Goal: Task Accomplishment & Management: Complete application form

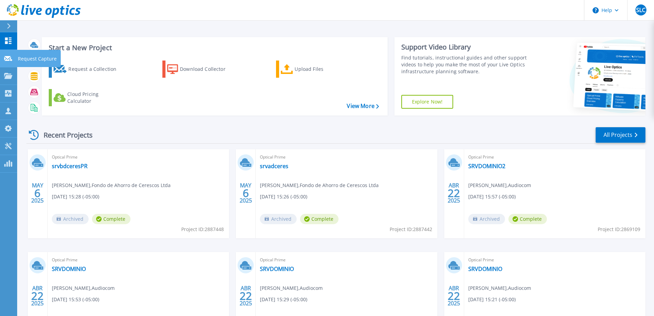
click at [5, 62] on link "Request Capture Request Capture" at bounding box center [8, 59] width 17 height 18
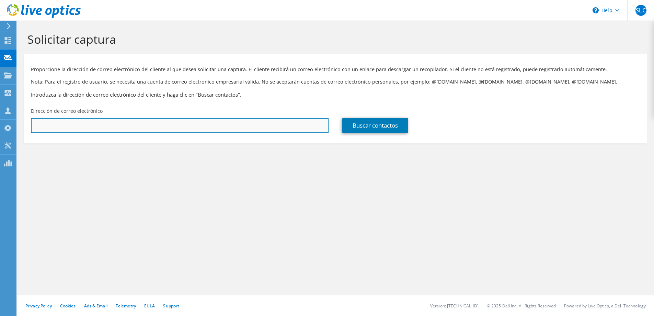
click at [74, 123] on input "text" at bounding box center [180, 125] width 298 height 15
click at [184, 130] on input "text" at bounding box center [180, 125] width 298 height 15
click at [187, 130] on input "text" at bounding box center [180, 125] width 298 height 15
paste input "carlos.castillo@peopletech.com.co"
type input "carlos.castillo@peopletech.com.co"
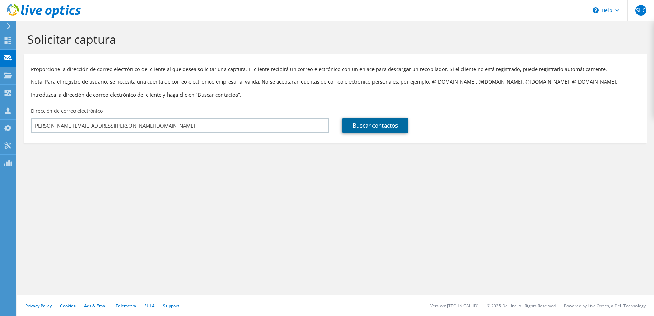
click at [382, 127] on link "Buscar contactos" at bounding box center [375, 125] width 66 height 15
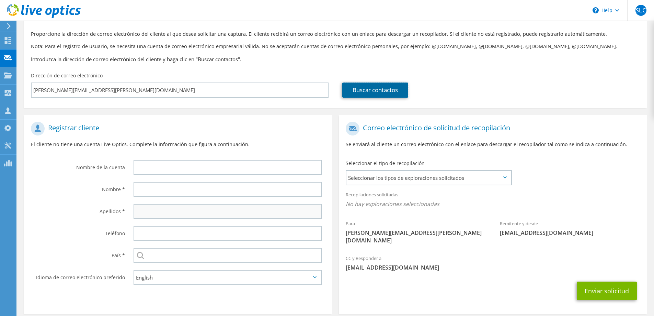
scroll to position [60, 0]
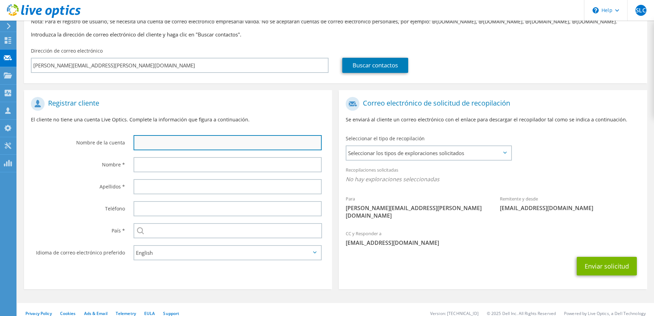
click at [185, 140] on input "text" at bounding box center [228, 142] width 188 height 15
type input "People Tech"
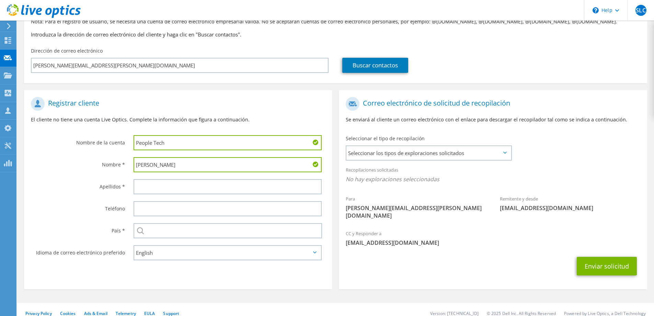
type input "Carlos"
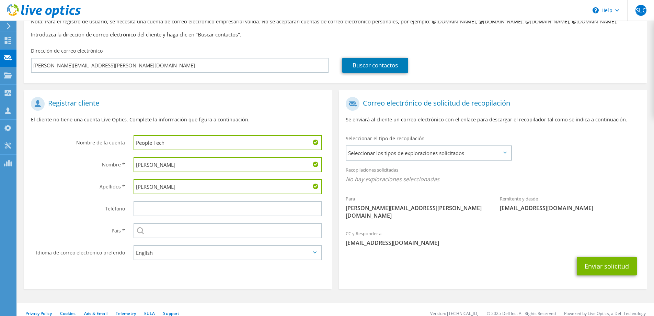
type input "Castillo"
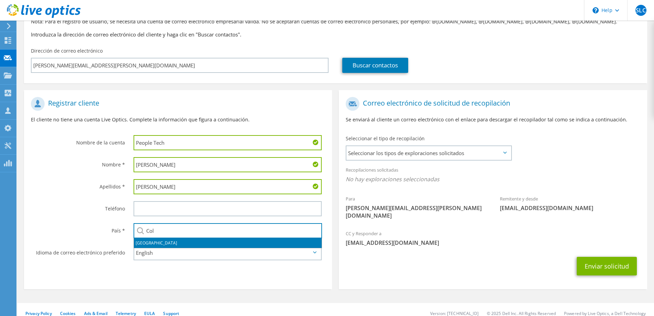
click at [156, 244] on li "Colombia" at bounding box center [228, 243] width 188 height 10
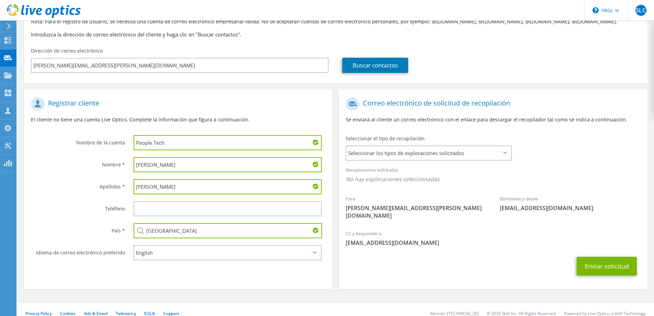
type input "Colombia"
click at [261, 276] on section "Registrar cliente El cliente no tiene una cuenta Live Optics. Complete la infor…" at bounding box center [178, 189] width 308 height 199
click at [306, 253] on select "English Deutsch Español Français Italiano Polski Português Русский 한국어 中文 日本語" at bounding box center [228, 252] width 188 height 15
select select "es-ES"
click at [134, 245] on select "English Deutsch Español Français Italiano Polski Português Русский 한국어 中文 日本語" at bounding box center [228, 252] width 188 height 15
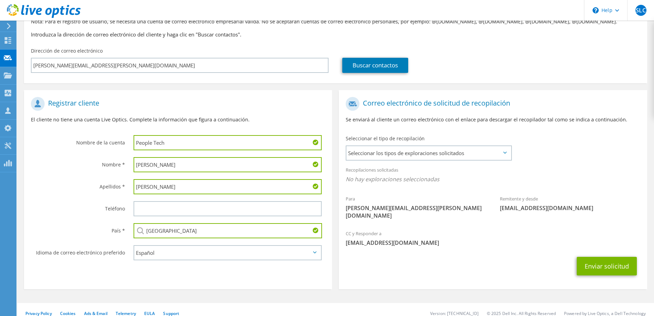
click at [339, 258] on div "Correo electrónico de solicitud de recopilación Se enviará al cliente un correo…" at bounding box center [492, 191] width 315 height 202
click at [504, 150] on span "Seleccionar los tipos de exploraciones solicitados" at bounding box center [428, 153] width 164 height 14
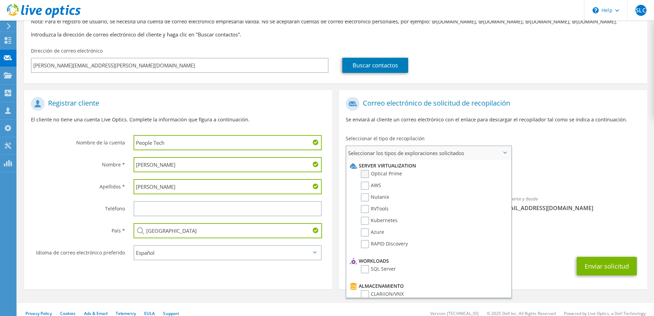
click at [384, 173] on label "Optical Prime" at bounding box center [381, 174] width 41 height 8
click at [0, 0] on input "Optical Prime" at bounding box center [0, 0] width 0 height 0
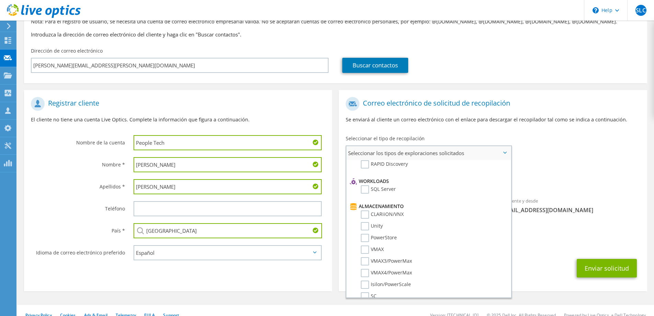
scroll to position [69, 0]
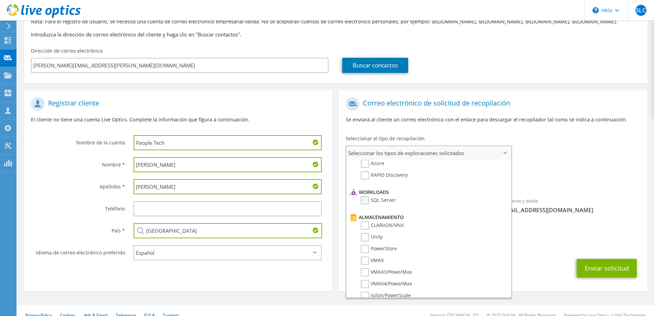
click at [366, 201] on label "SQL Server" at bounding box center [378, 200] width 35 height 8
click at [0, 0] on input "SQL Server" at bounding box center [0, 0] width 0 height 0
click at [368, 202] on label "SQL Server" at bounding box center [378, 200] width 35 height 8
click at [0, 0] on input "SQL Server" at bounding box center [0, 0] width 0 height 0
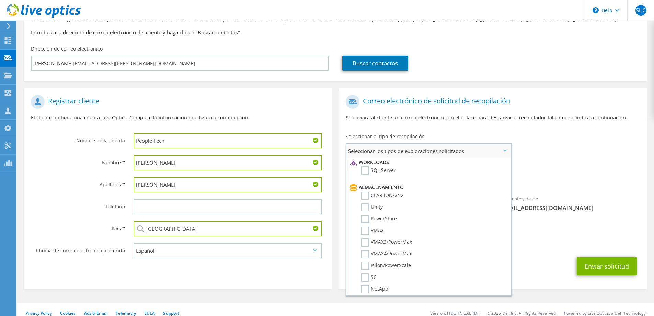
scroll to position [86, 0]
drag, startPoint x: 365, startPoint y: 179, endPoint x: 384, endPoint y: 201, distance: 29.7
click at [365, 179] on label "SQL Server" at bounding box center [378, 180] width 35 height 8
click at [0, 0] on input "SQL Server" at bounding box center [0, 0] width 0 height 0
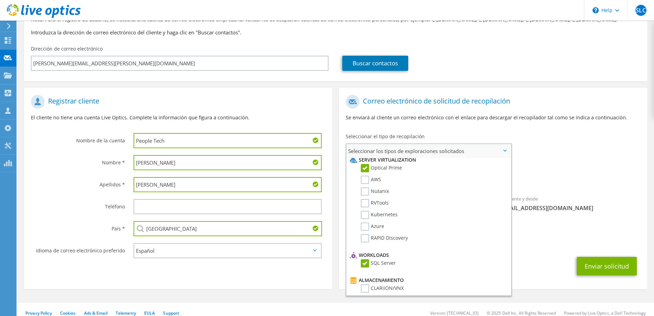
scroll to position [0, 0]
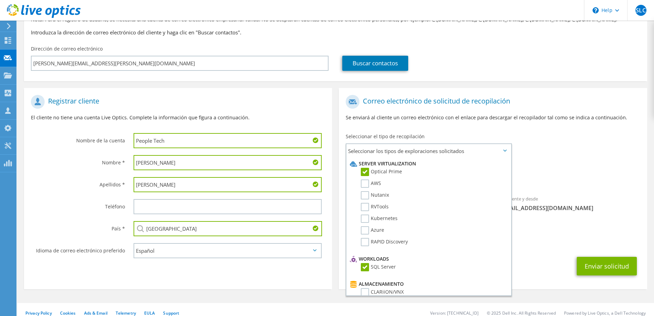
click at [528, 253] on div "Enviar solicitud" at bounding box center [493, 265] width 308 height 25
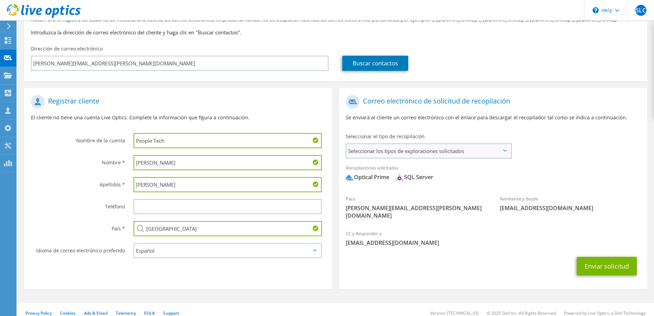
click at [445, 155] on span "Seleccionar los tipos de exploraciones solicitados" at bounding box center [428, 151] width 164 height 14
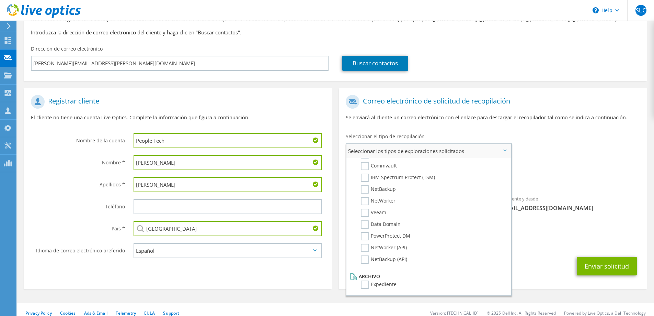
scroll to position [327, 0]
click at [531, 253] on div "Enviar solicitud" at bounding box center [493, 265] width 308 height 25
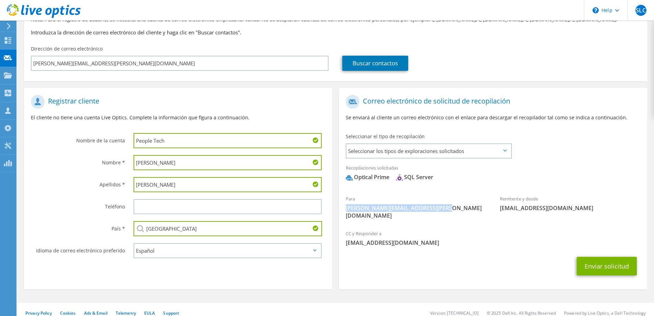
drag, startPoint x: 346, startPoint y: 207, endPoint x: 440, endPoint y: 209, distance: 94.1
click at [440, 209] on span "[PERSON_NAME][EMAIL_ADDRESS][PERSON_NAME][DOMAIN_NAME]" at bounding box center [416, 211] width 140 height 15
click at [481, 273] on section "Correo electrónico de solicitud de recopilación Se enviará al cliente un correo…" at bounding box center [493, 188] width 308 height 201
click at [592, 256] on button "Enviar solicitud" at bounding box center [607, 265] width 60 height 19
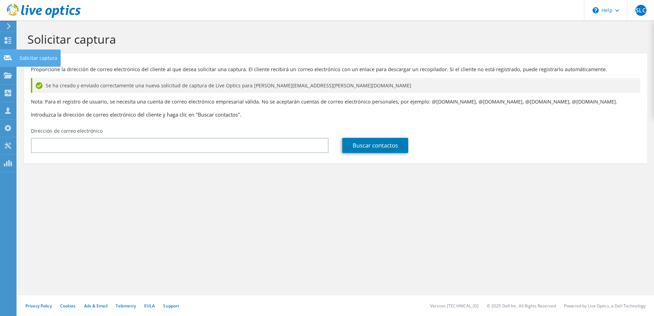
click at [11, 60] on use at bounding box center [8, 57] width 8 height 5
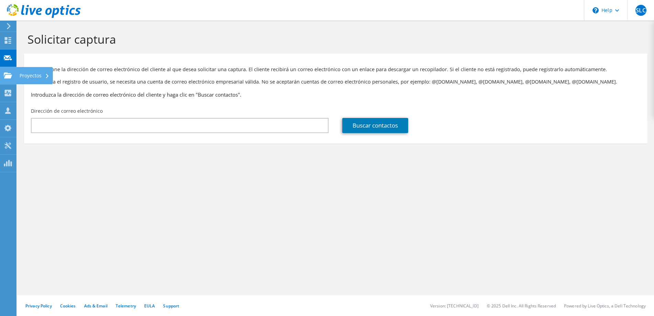
click at [9, 73] on use at bounding box center [8, 75] width 8 height 6
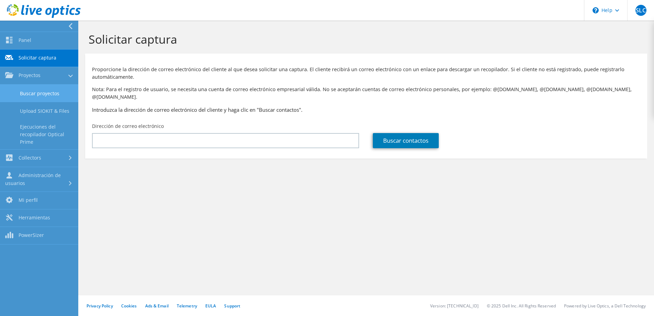
click at [28, 93] on link "Buscar proyectos" at bounding box center [39, 93] width 78 height 18
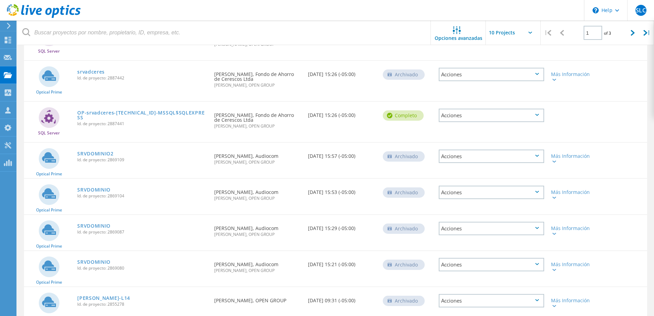
scroll to position [153, 0]
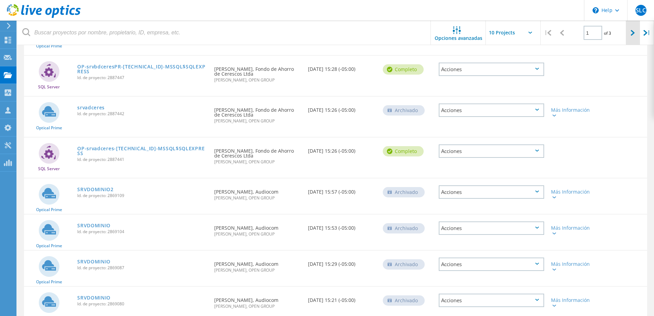
click at [636, 32] on div at bounding box center [633, 33] width 14 height 24
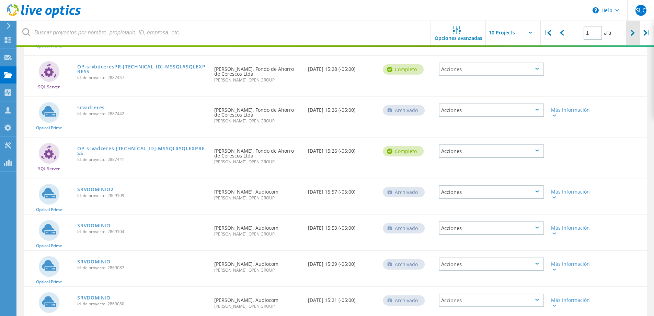
type input "2"
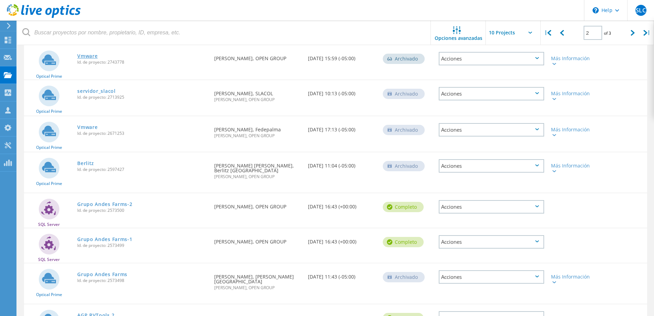
click at [88, 55] on link "Vmware" at bounding box center [87, 56] width 20 height 5
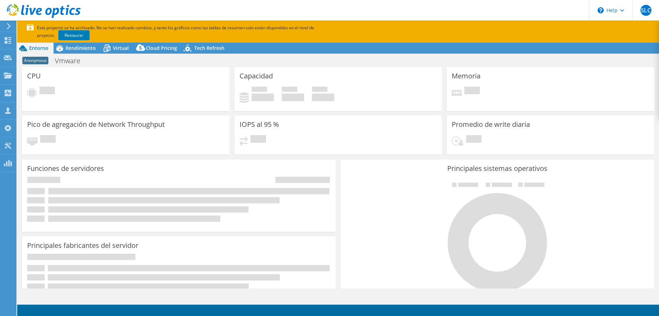
select select "USD"
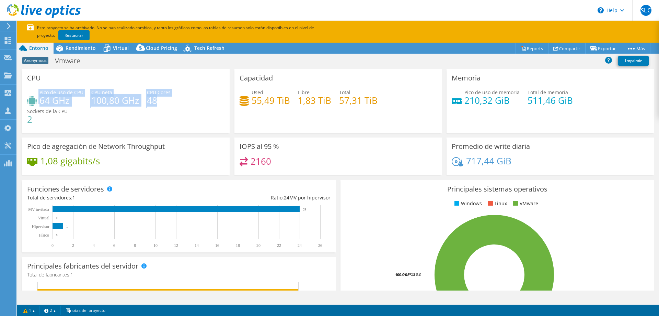
drag, startPoint x: 159, startPoint y: 103, endPoint x: 38, endPoint y: 102, distance: 121.2
click at [38, 102] on div "Pico de uso de CPU 64 GHz CPU neta 100,80 GHz CPU Cores 48 Sockets de la CPU 2" at bounding box center [125, 109] width 197 height 41
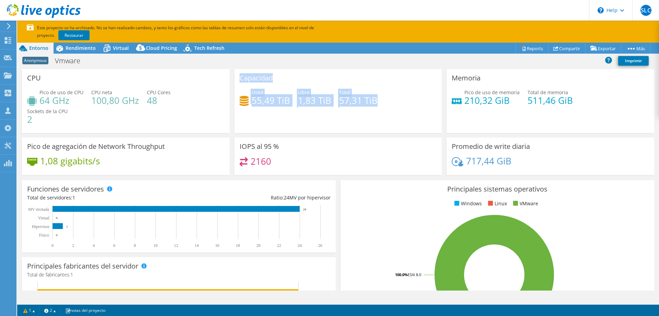
drag, startPoint x: 240, startPoint y: 79, endPoint x: 371, endPoint y: 101, distance: 133.0
click at [384, 101] on div "Capacidad Used 55,49 TiB Libre 1,83 TiB Total 57,31 TiB" at bounding box center [338, 101] width 208 height 64
click at [368, 101] on h4 "57,31 TiB" at bounding box center [358, 100] width 38 height 8
drag, startPoint x: 334, startPoint y: 103, endPoint x: 391, endPoint y: 104, distance: 56.7
click at [391, 104] on div "Used 55,49 TiB Libre 1,83 TiB Total 57,31 TiB" at bounding box center [338, 100] width 197 height 22
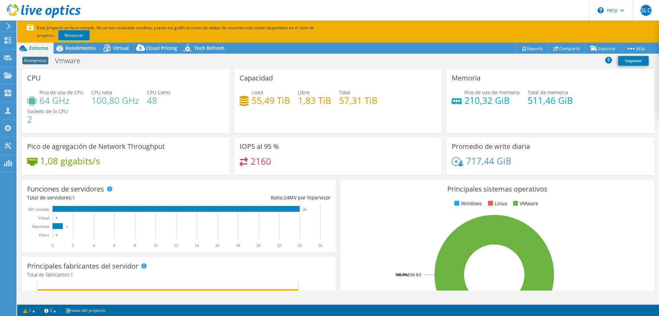
click at [365, 118] on div "Capacidad Used 55,49 TiB Libre 1,83 TiB Total 57,31 TiB" at bounding box center [338, 101] width 208 height 64
click at [511, 105] on div "Pico de uso de memoria 210,32 GiB Total de memoria 511,46 GiB" at bounding box center [550, 100] width 197 height 22
click at [139, 142] on h3 "Pico de agregación de Network Throughput" at bounding box center [96, 146] width 138 height 8
drag, startPoint x: 235, startPoint y: 147, endPoint x: 275, endPoint y: 160, distance: 41.7
click at [275, 160] on div "IOPS al 95 % 2160" at bounding box center [338, 155] width 208 height 37
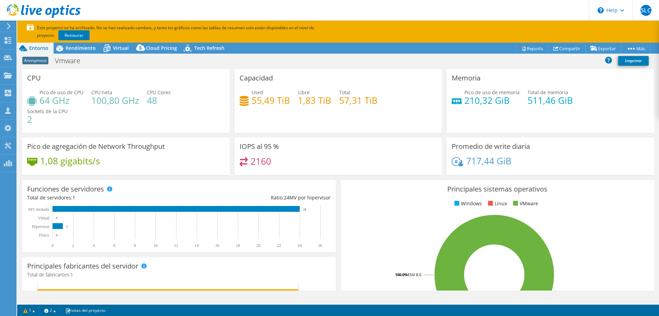
click at [301, 132] on div "Capacidad Used 55,49 TiB Libre 1,83 TiB Total 57,31 TiB" at bounding box center [338, 101] width 208 height 64
click at [77, 50] on span "Rendimiento" at bounding box center [81, 48] width 30 height 7
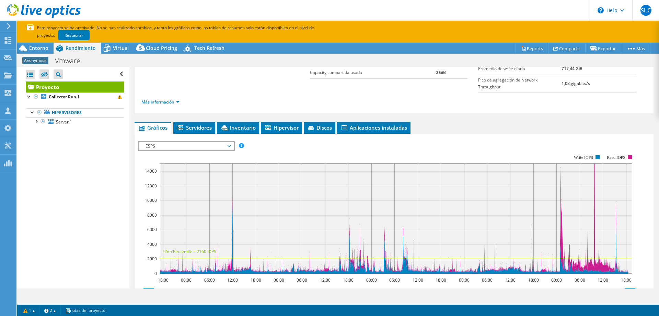
scroll to position [69, 0]
click at [216, 142] on span "ESPS" at bounding box center [186, 146] width 88 height 8
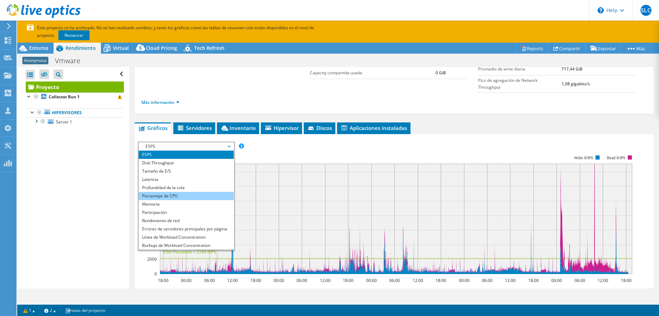
click at [180, 192] on li "Porcentaje de CPU" at bounding box center [186, 196] width 95 height 8
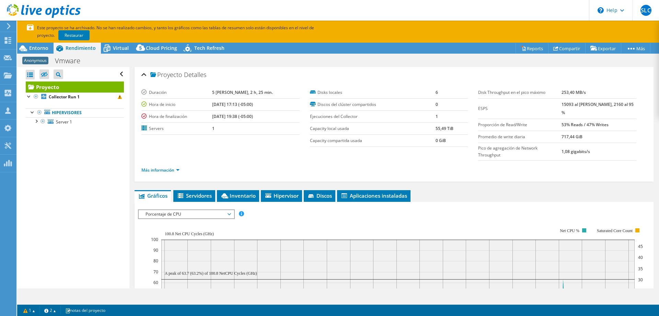
scroll to position [0, 0]
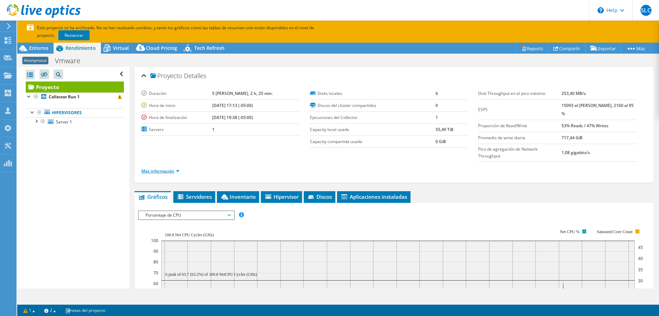
click at [168, 168] on link "Más información" at bounding box center [160, 171] width 38 height 6
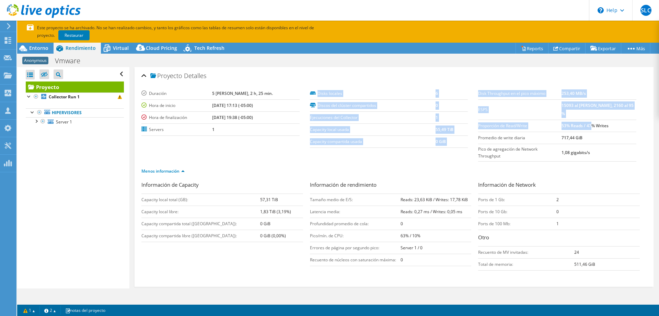
drag, startPoint x: 474, startPoint y: 117, endPoint x: 592, endPoint y: 117, distance: 117.8
click at [592, 117] on section "Duración 5 días, 2 h, 25 min. Hora de inicio 09/30/2024, 17:13 (-05:00) Hora de…" at bounding box center [393, 134] width 505 height 93
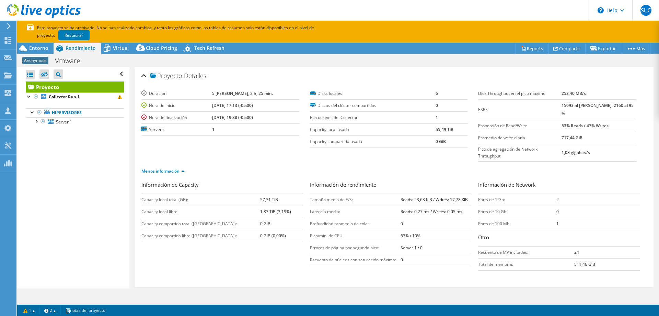
drag, startPoint x: 604, startPoint y: 117, endPoint x: 610, endPoint y: 117, distance: 6.2
click at [604, 123] on b "53% Reads / 47% Writes" at bounding box center [585, 126] width 47 height 6
drag, startPoint x: 611, startPoint y: 117, endPoint x: 476, endPoint y: 120, distance: 135.6
click at [478, 119] on tr "Proporción de Read/Write 53% Reads / 47% Writes" at bounding box center [557, 125] width 158 height 12
click at [483, 134] on label "Promedio de write diaria" at bounding box center [519, 137] width 83 height 7
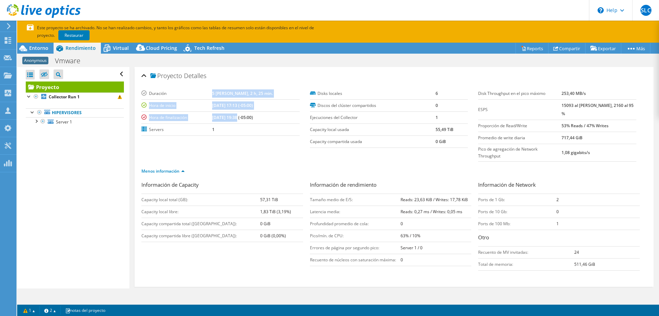
drag, startPoint x: 200, startPoint y: 94, endPoint x: 242, endPoint y: 115, distance: 46.8
click at [242, 115] on tbody "Duración 5 días, 2 h, 25 min. Hora de inicio 09/30/2024, 17:13 (-05:00) Hora de…" at bounding box center [220, 112] width 158 height 48
click at [240, 91] on b "5 días, 2 h, 25 min." at bounding box center [242, 93] width 61 height 6
drag, startPoint x: 218, startPoint y: 92, endPoint x: 250, endPoint y: 114, distance: 38.1
click at [256, 95] on tr "Duración 5 días, 2 h, 25 min." at bounding box center [220, 94] width 158 height 12
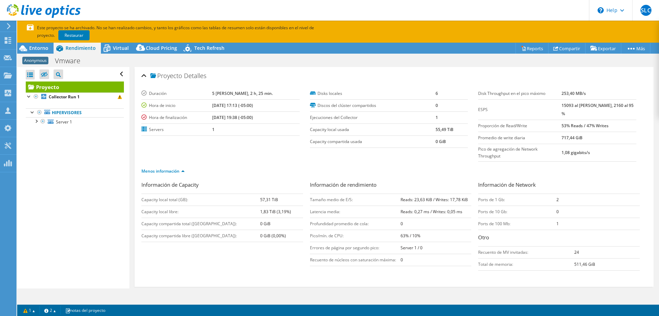
click at [242, 141] on section "Duración 5 días, 2 h, 25 min. Hora de inicio 09/30/2024, 17:13 (-05:00) Hora de…" at bounding box center [309, 118] width 337 height 60
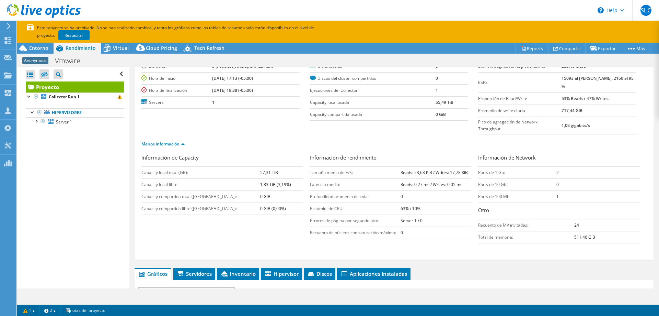
scroll to position [34, 0]
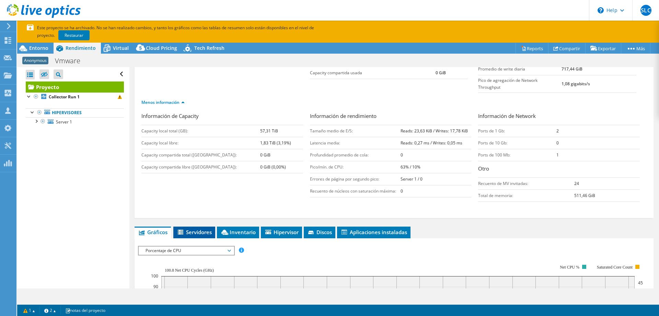
click at [199, 228] on span "Servidores" at bounding box center [194, 231] width 35 height 7
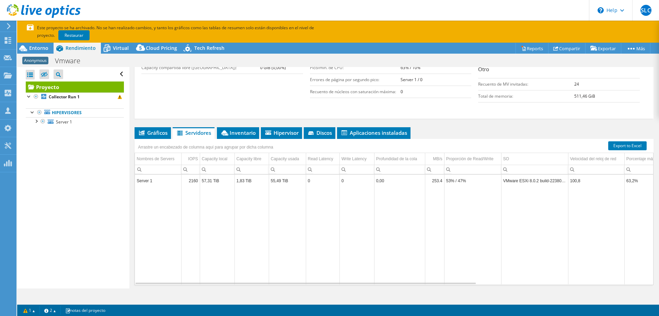
scroll to position [177, 0]
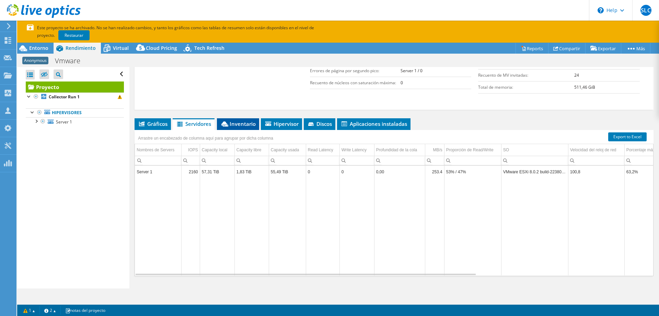
click at [240, 118] on li "Inventario" at bounding box center [238, 124] width 42 height 12
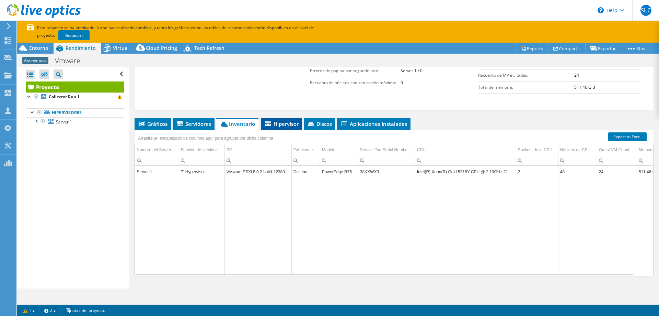
click at [271, 121] on icon at bounding box center [268, 123] width 6 height 4
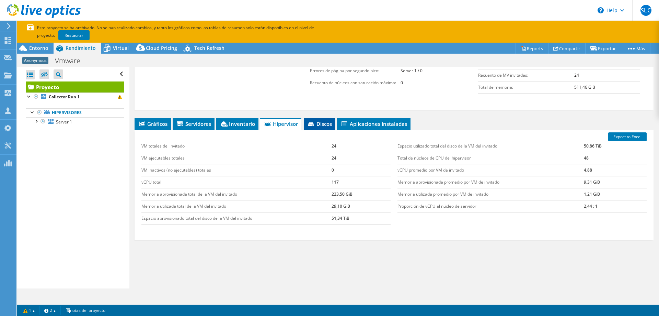
click at [326, 120] on span "Discos" at bounding box center [319, 123] width 25 height 7
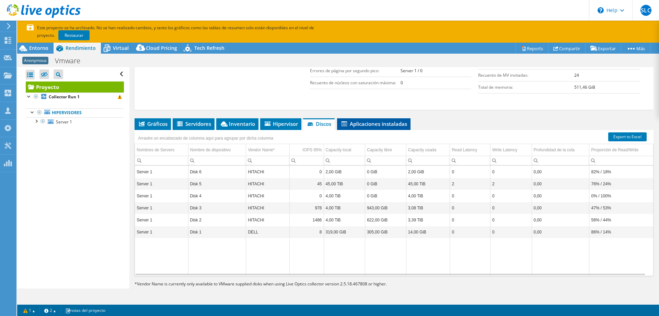
click at [384, 118] on li "Aplicaciones instaladas" at bounding box center [373, 124] width 73 height 12
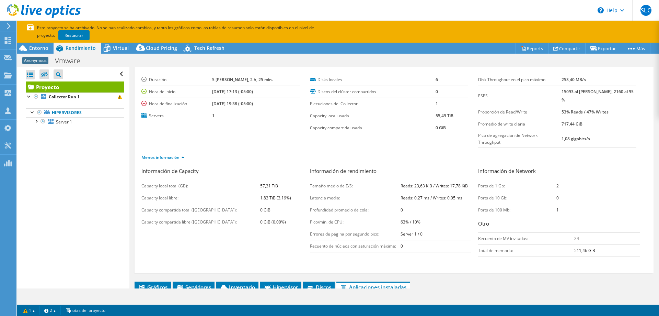
scroll to position [0, 0]
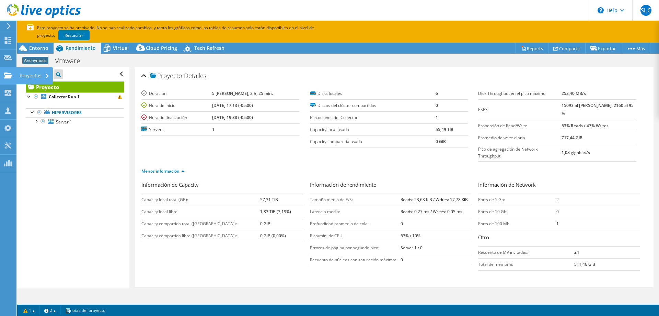
click at [5, 76] on use at bounding box center [8, 75] width 8 height 6
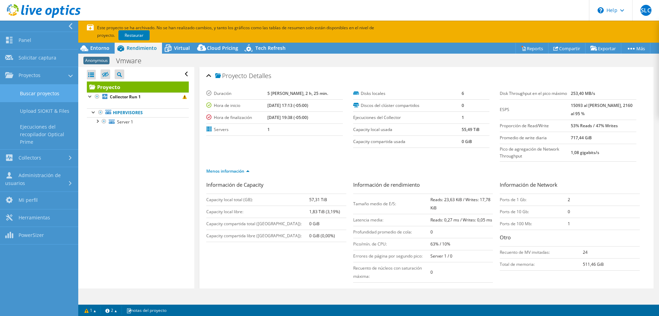
click at [22, 92] on link "Buscar proyectos" at bounding box center [39, 93] width 78 height 18
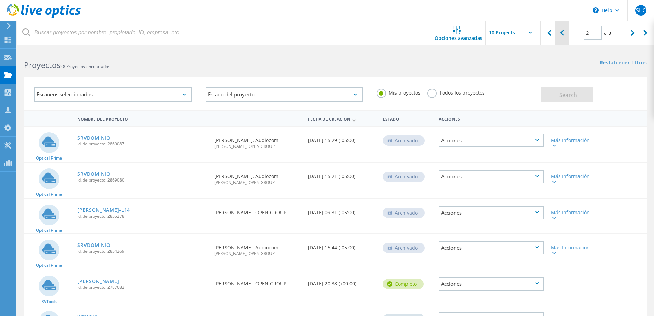
click at [565, 32] on div at bounding box center [562, 33] width 14 height 24
type input "1"
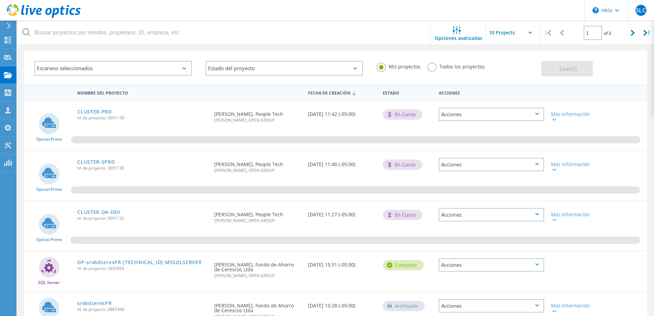
scroll to position [34, 0]
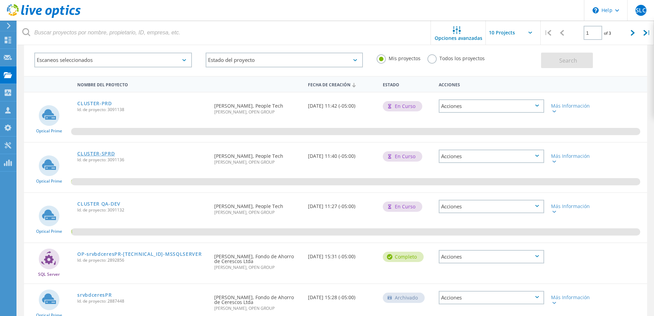
click at [108, 151] on link "CLUSTER-SPRD" at bounding box center [95, 153] width 37 height 5
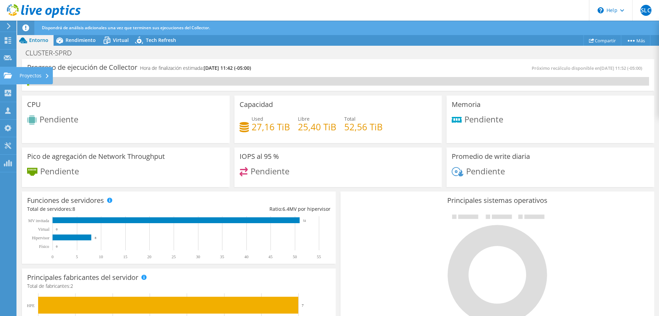
click at [5, 72] on icon at bounding box center [8, 75] width 8 height 7
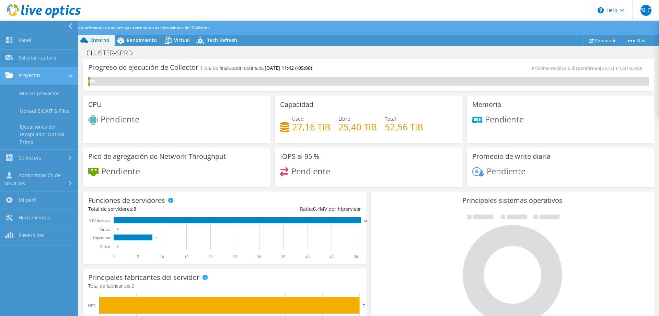
click at [23, 77] on link "Proyectos" at bounding box center [39, 76] width 78 height 18
click at [27, 78] on link "Proyectos" at bounding box center [39, 76] width 78 height 18
click at [30, 90] on link "Buscar proyectos" at bounding box center [39, 93] width 78 height 18
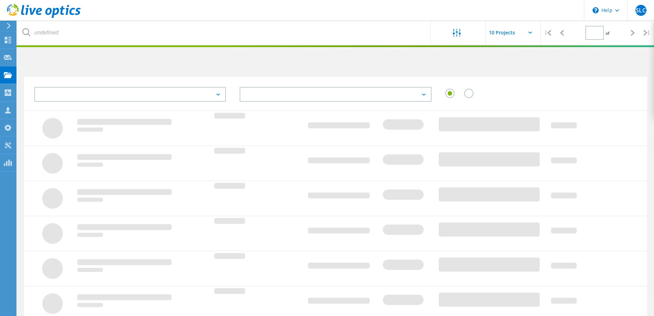
type input "1"
